Goal: Transaction & Acquisition: Purchase product/service

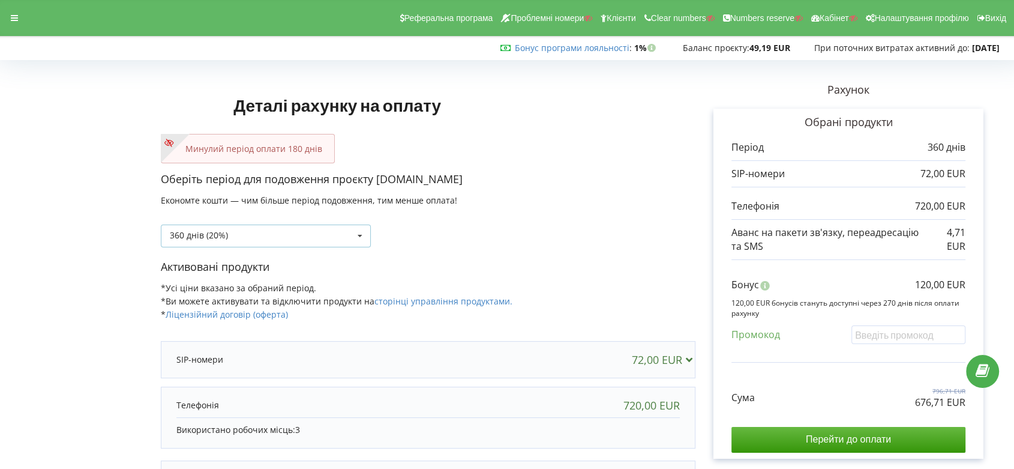
click at [355, 234] on icon at bounding box center [360, 236] width 18 height 22
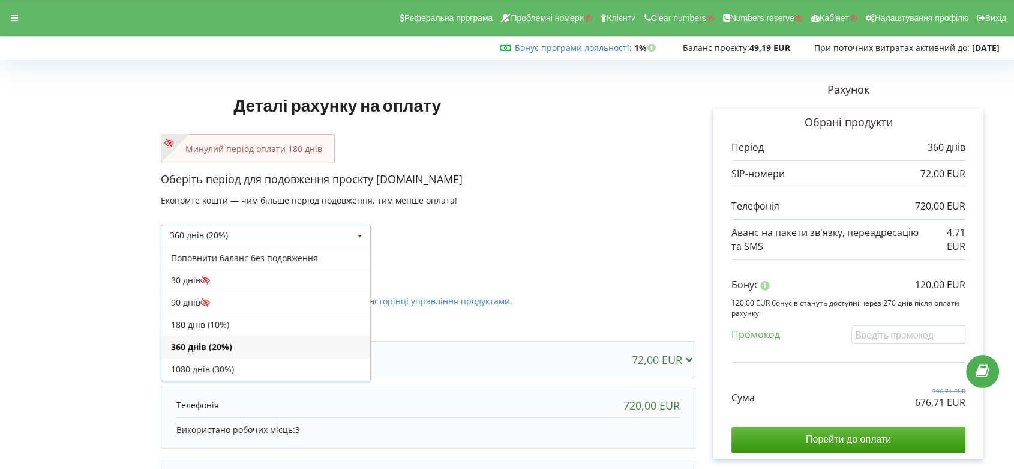
scroll to position [21, 0]
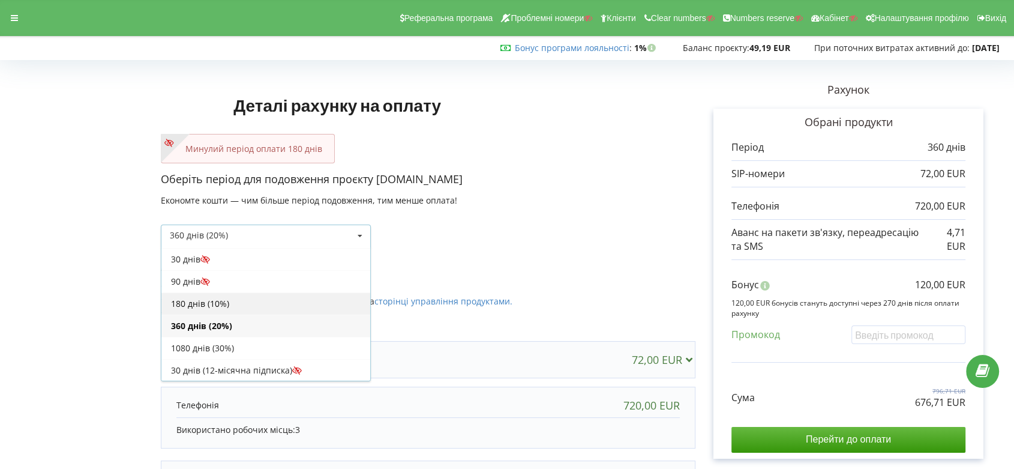
click at [322, 292] on div "180 днів (10%)" at bounding box center [265, 303] width 209 height 22
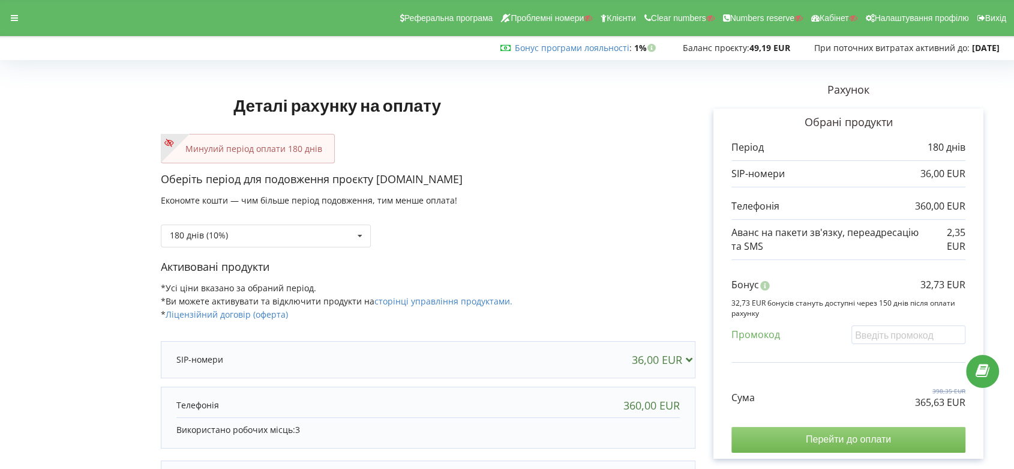
click at [873, 437] on input "Перейти до оплати" at bounding box center [848, 439] width 234 height 25
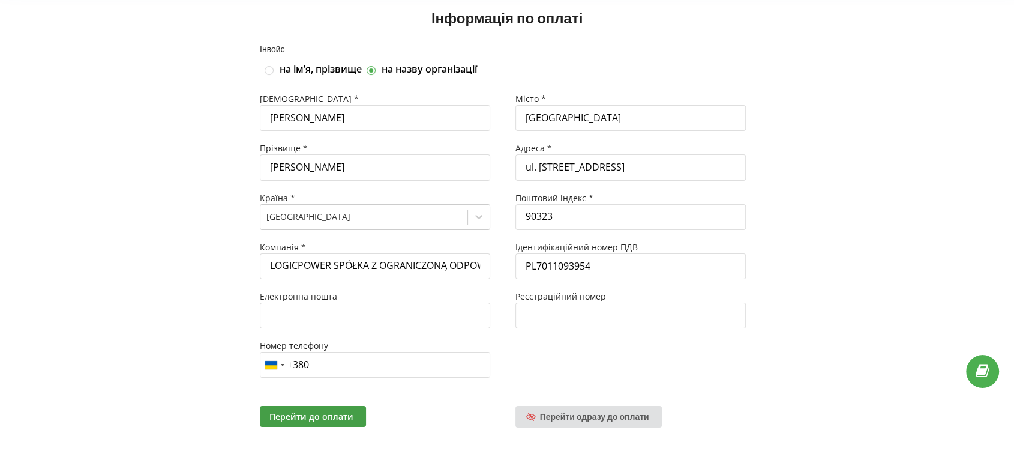
scroll to position [83, 0]
click at [609, 412] on span "Перейти одразу до оплати" at bounding box center [594, 416] width 109 height 10
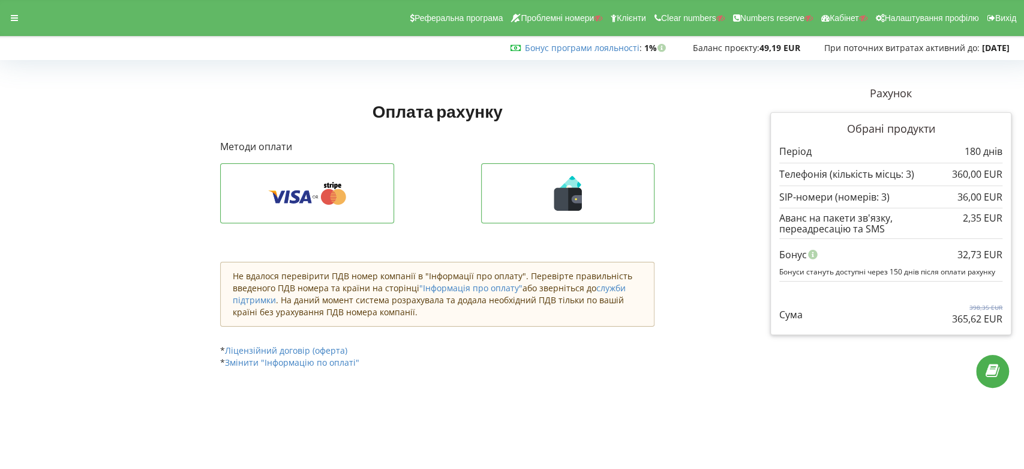
drag, startPoint x: 948, startPoint y: 319, endPoint x: 1005, endPoint y: 319, distance: 56.4
click at [1005, 319] on div "Обрані продукти Період 180 днів 360,00 EUR 36,00 EUR" at bounding box center [890, 223] width 241 height 223
copy p "365,62 EUR"
